Goal: Task Accomplishment & Management: Complete application form

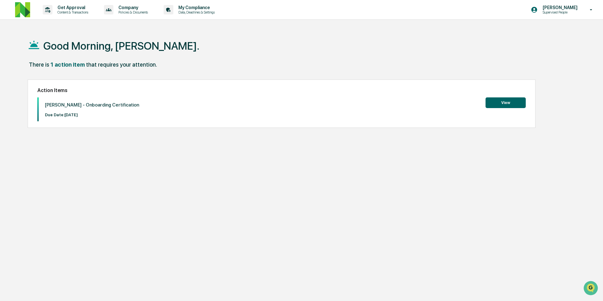
click at [506, 106] on button "View" at bounding box center [505, 102] width 40 height 11
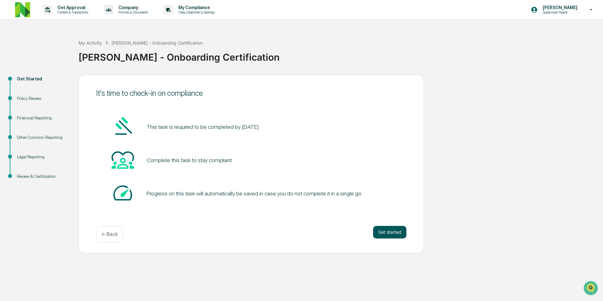
click at [388, 232] on button "Get started" at bounding box center [389, 232] width 33 height 13
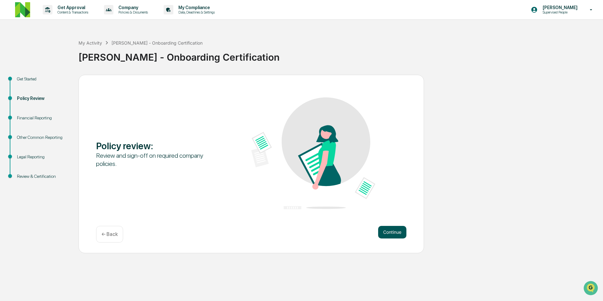
click at [390, 232] on button "Continue" at bounding box center [392, 232] width 28 height 13
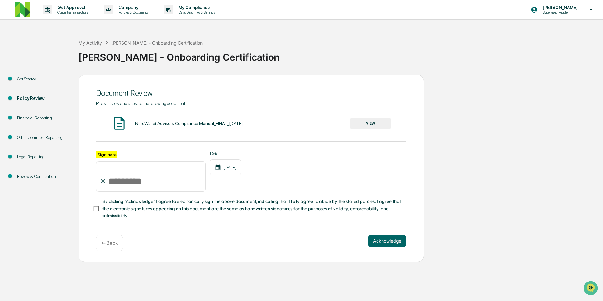
click at [154, 124] on div "NerdWallet Advisors Compliance Manual_FINAL_[DATE]" at bounding box center [189, 123] width 108 height 5
click at [365, 123] on button "VIEW" at bounding box center [370, 123] width 41 height 11
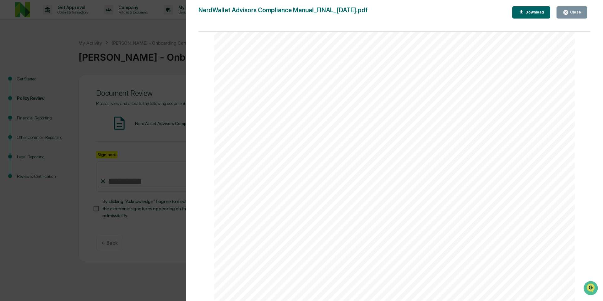
scroll to position [26521, 0]
drag, startPoint x: 583, startPoint y: 16, endPoint x: 579, endPoint y: 15, distance: 3.5
click at [583, 16] on button "Close" at bounding box center [571, 12] width 31 height 12
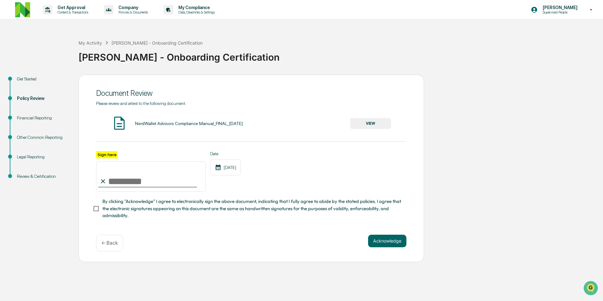
click at [137, 178] on input "Sign here" at bounding box center [151, 176] width 110 height 30
type input "**********"
click at [391, 238] on button "Acknowledge" at bounding box center [387, 240] width 38 height 13
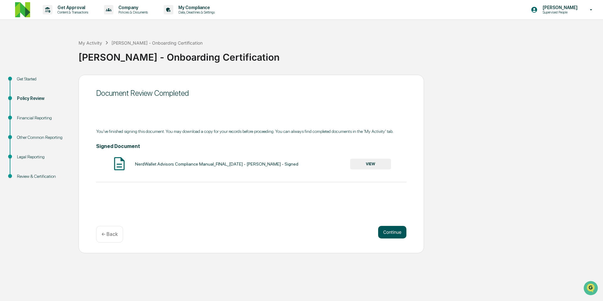
click at [386, 235] on button "Continue" at bounding box center [392, 232] width 28 height 13
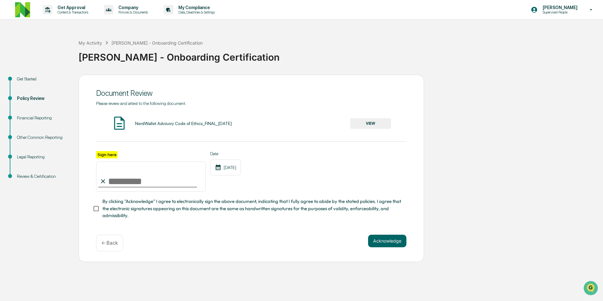
click at [359, 127] on button "VIEW" at bounding box center [370, 123] width 41 height 11
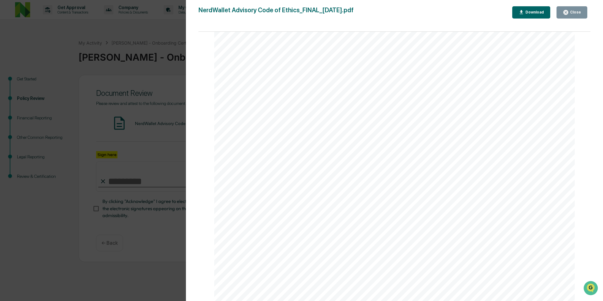
scroll to position [7520, 0]
click at [571, 14] on div "Close" at bounding box center [575, 12] width 12 height 4
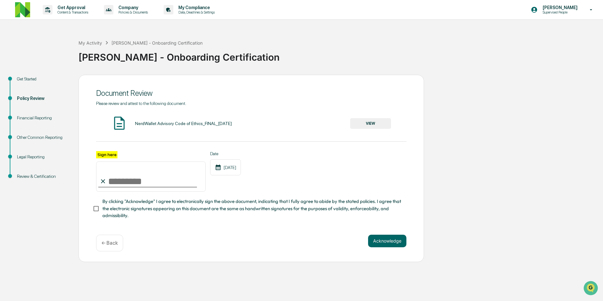
click at [123, 176] on input "Sign here" at bounding box center [151, 176] width 110 height 30
type input "**********"
click at [393, 240] on button "Acknowledge" at bounding box center [387, 240] width 38 height 13
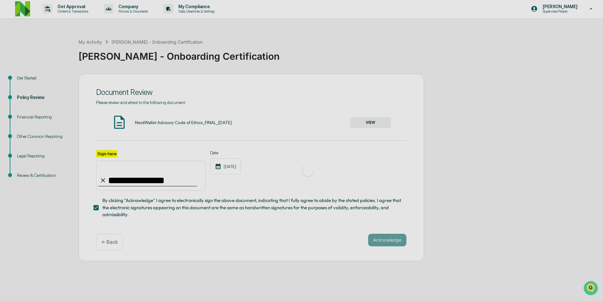
scroll to position [0, 0]
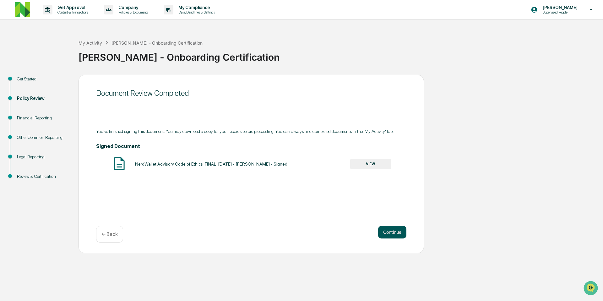
click at [389, 233] on button "Continue" at bounding box center [392, 232] width 28 height 13
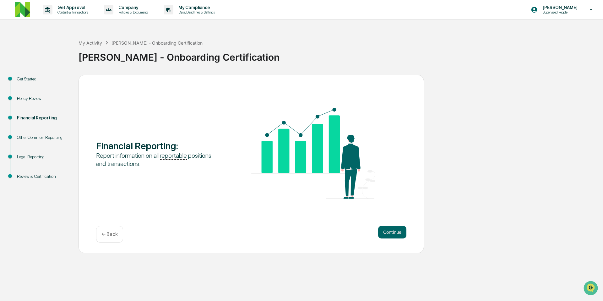
click at [389, 233] on button "Continue" at bounding box center [392, 232] width 28 height 13
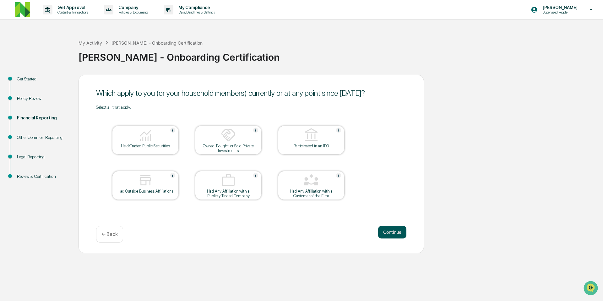
click at [396, 232] on button "Continue" at bounding box center [392, 232] width 28 height 13
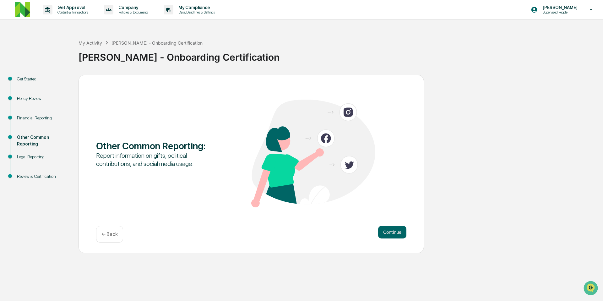
click at [396, 232] on button "Continue" at bounding box center [392, 232] width 28 height 13
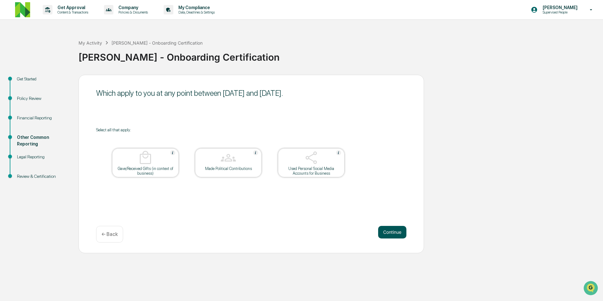
click at [395, 232] on button "Continue" at bounding box center [392, 232] width 28 height 13
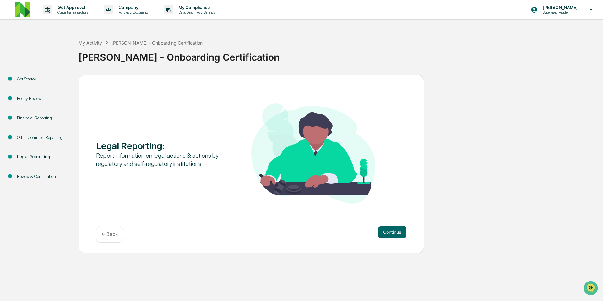
click at [395, 232] on button "Continue" at bounding box center [392, 232] width 28 height 13
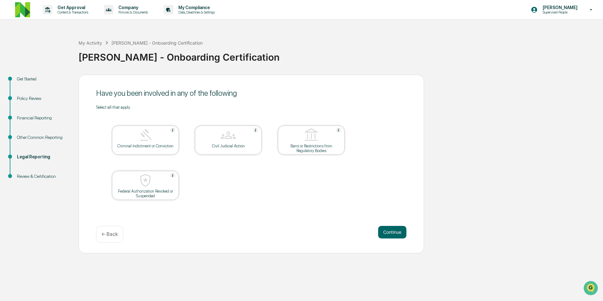
click at [395, 232] on button "Continue" at bounding box center [392, 232] width 28 height 13
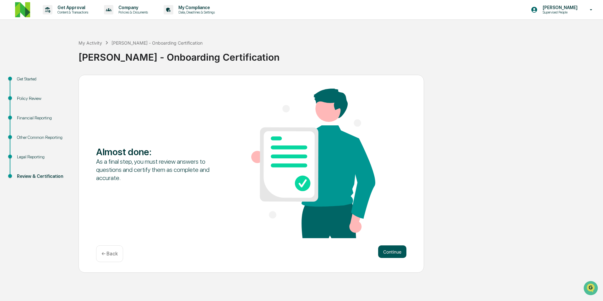
click at [398, 255] on button "Continue" at bounding box center [392, 251] width 28 height 13
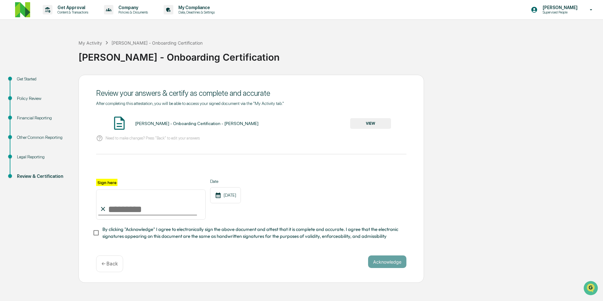
click at [116, 208] on input "Sign here" at bounding box center [151, 204] width 110 height 30
type input "**********"
click at [382, 262] on button "Acknowledge" at bounding box center [387, 261] width 38 height 13
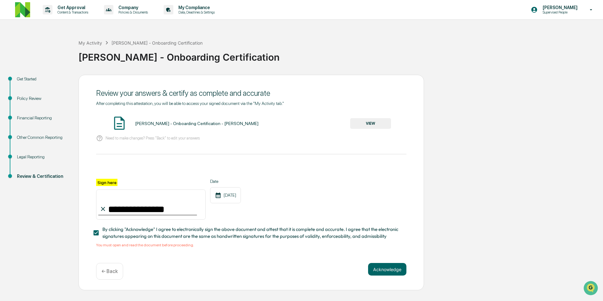
click at [382, 119] on button "VIEW" at bounding box center [370, 123] width 41 height 11
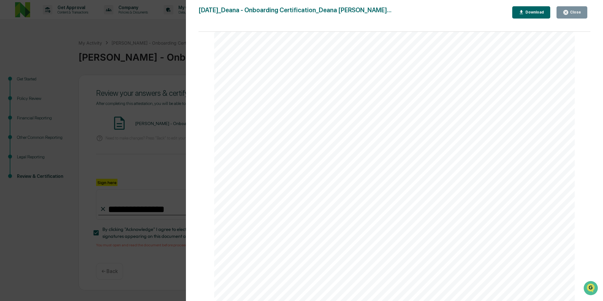
scroll to position [1846, 0]
click at [569, 13] on div "Close" at bounding box center [575, 12] width 12 height 4
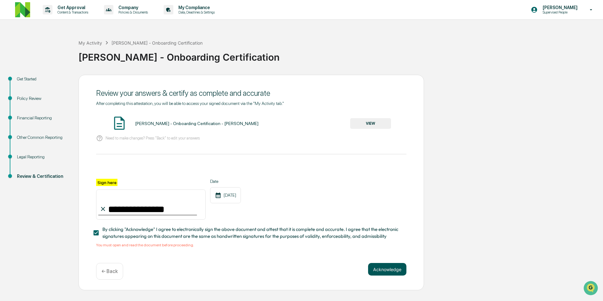
click at [387, 268] on button "Acknowledge" at bounding box center [387, 269] width 38 height 13
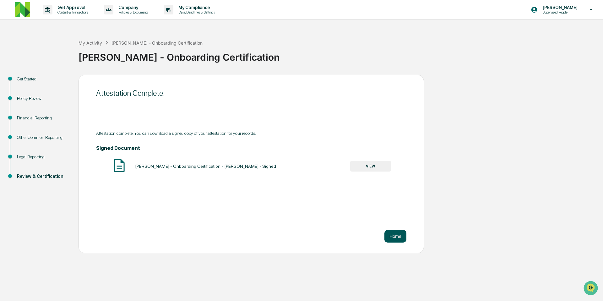
click at [396, 237] on button "Home" at bounding box center [395, 236] width 22 height 13
